Goal: Find specific page/section: Find specific page/section

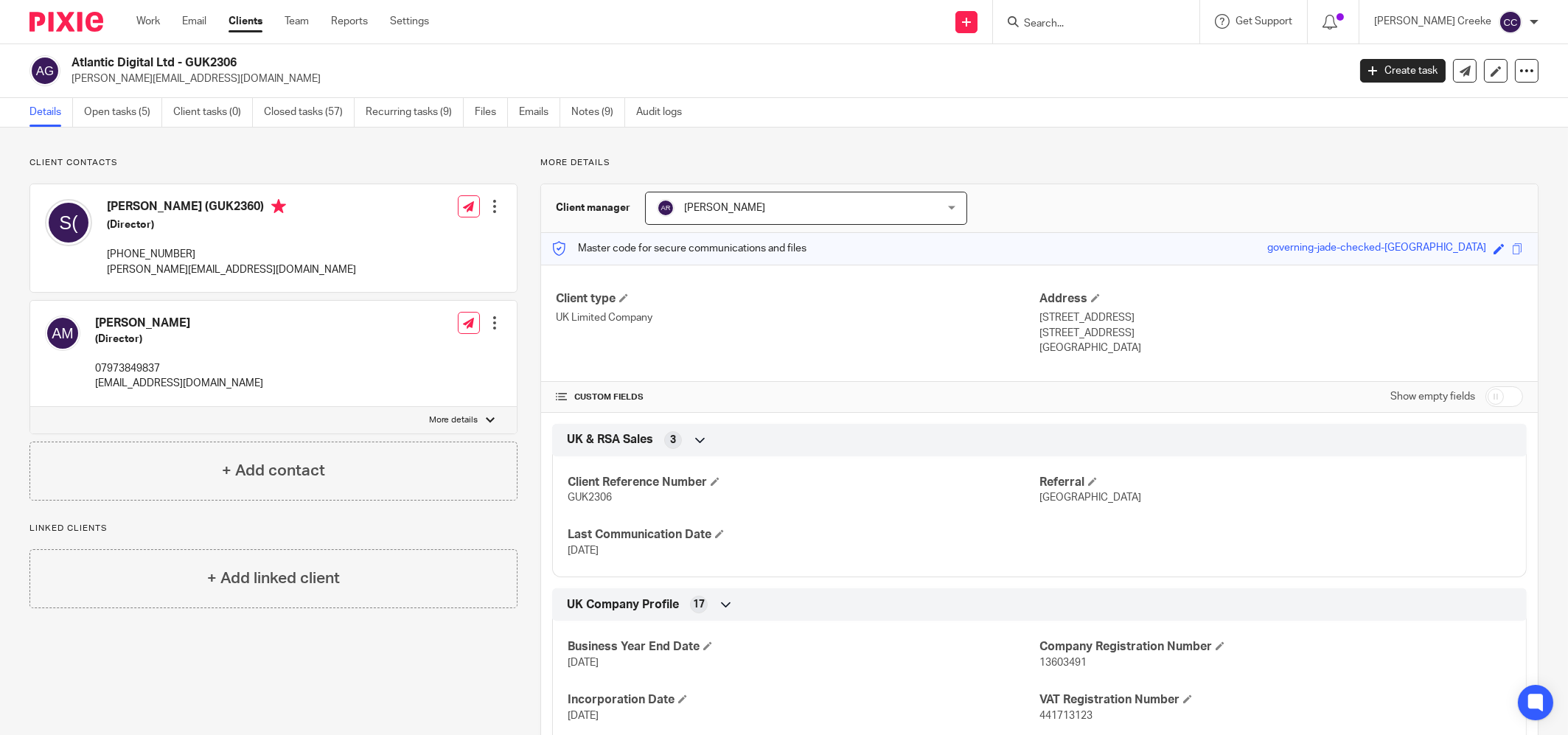
click at [1092, 30] on input "Search" at bounding box center [1089, 24] width 133 height 13
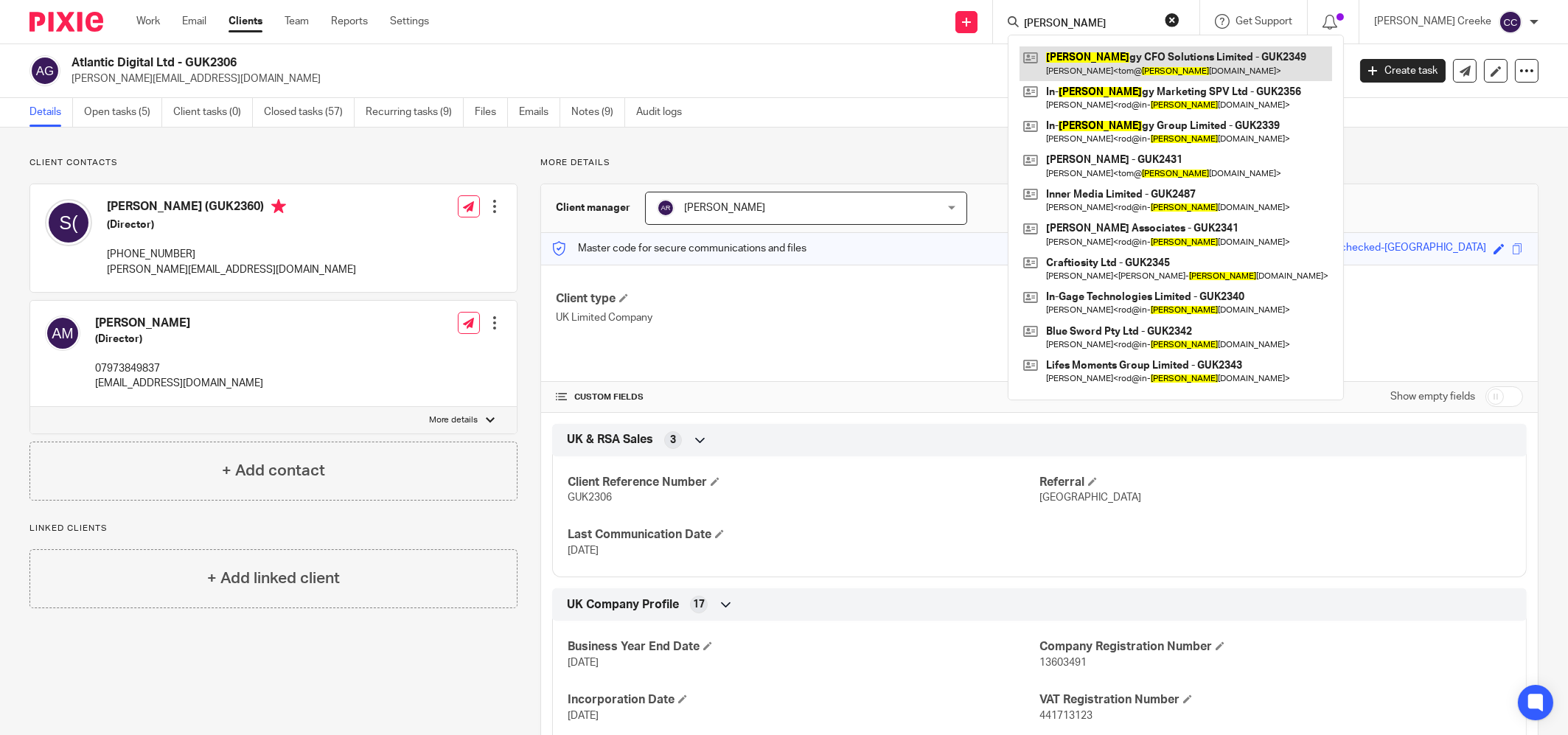
type input "[PERSON_NAME]"
click at [1213, 55] on link at bounding box center [1176, 63] width 313 height 34
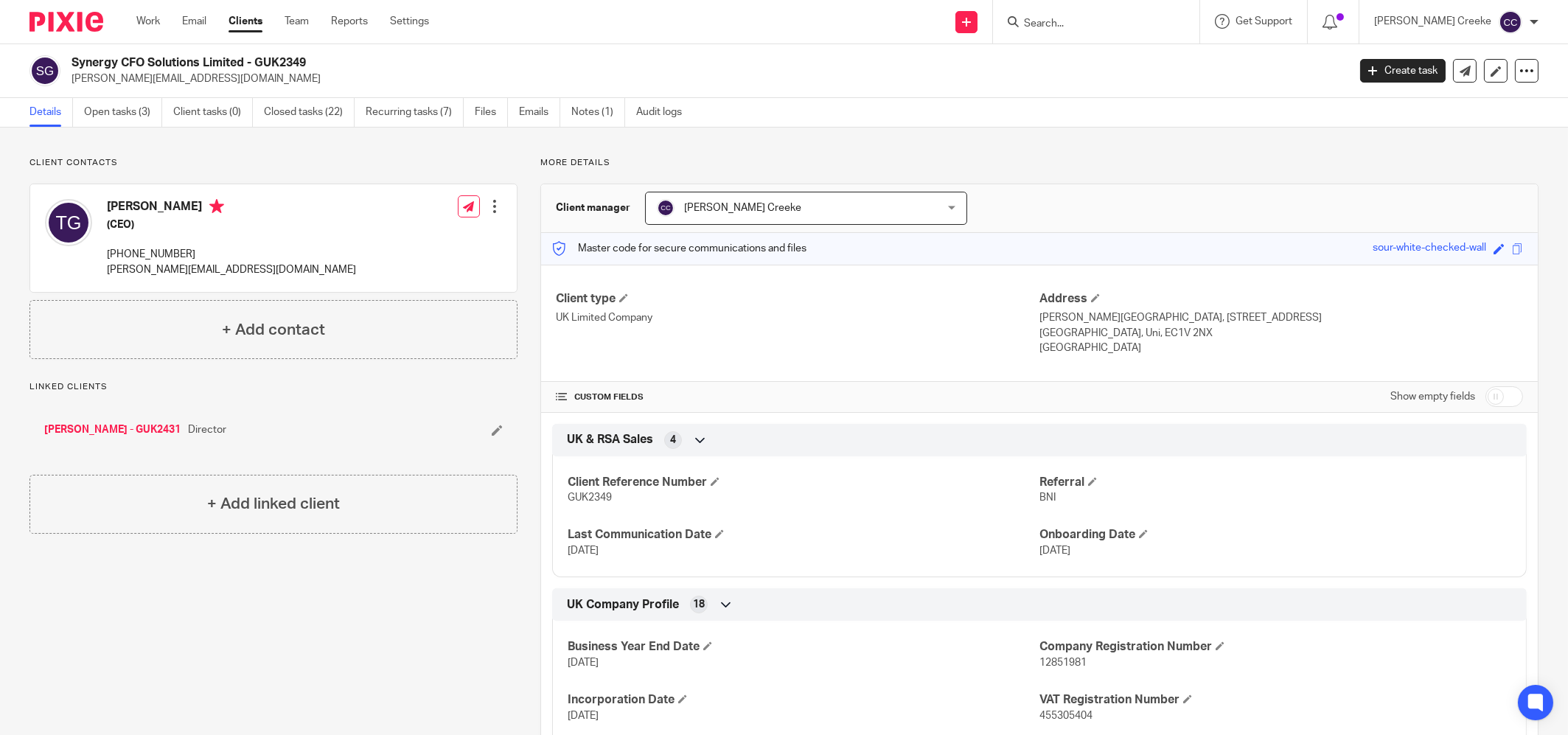
scroll to position [328, 0]
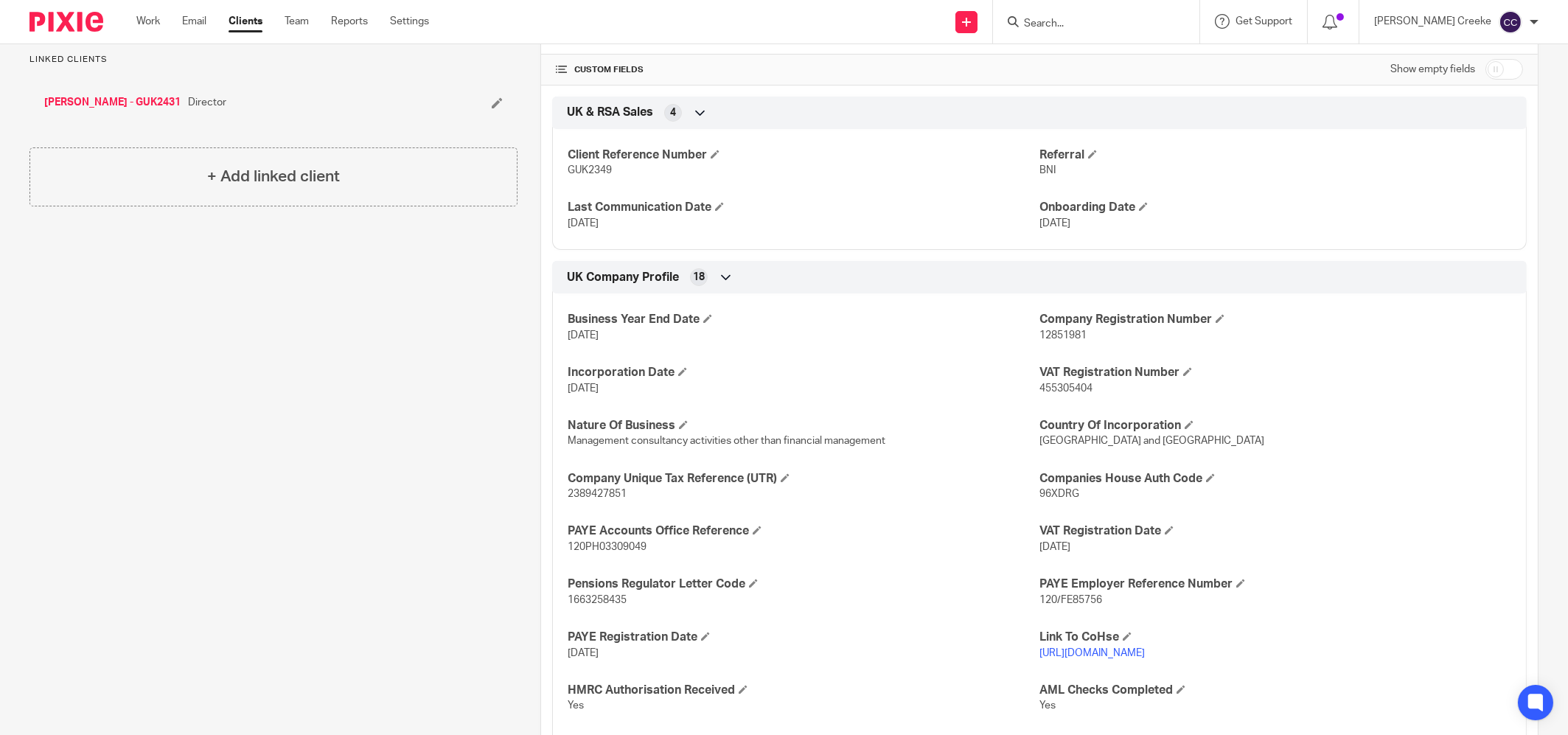
click at [1065, 383] on span "455305404" at bounding box center [1066, 388] width 53 height 10
click at [1066, 383] on span "455305404" at bounding box center [1066, 388] width 53 height 10
copy span "455305404"
